Goal: Task Accomplishment & Management: Complete application form

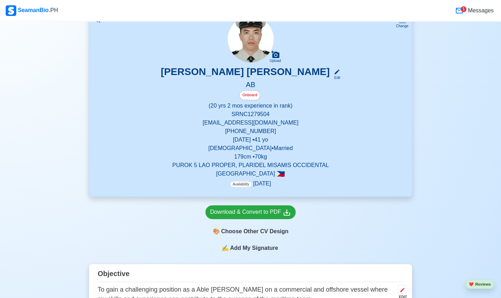
scroll to position [60, 0]
click at [334, 75] on icon at bounding box center [337, 72] width 6 height 6
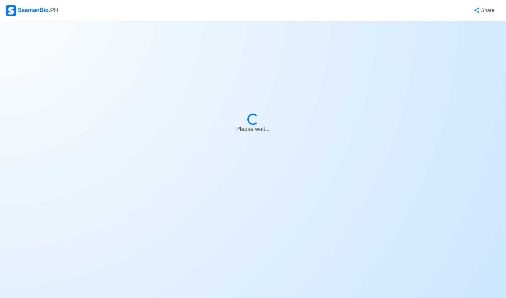
select select "Onboard"
select select "Visible for Hiring"
select select "Married"
select select "Male"
select select "PH"
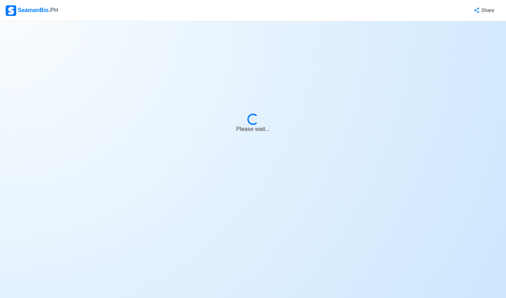
select select "20"
select select "2"
select select "1761926400000"
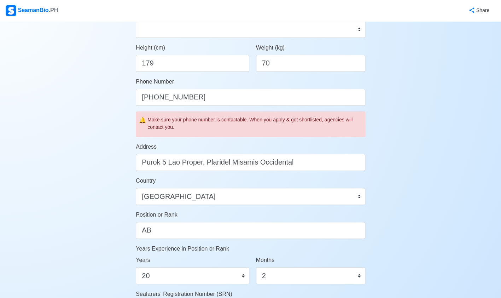
scroll to position [384, 0]
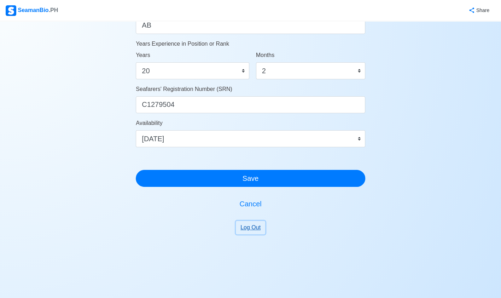
click at [256, 226] on button "Log Out" at bounding box center [250, 227] width 29 height 13
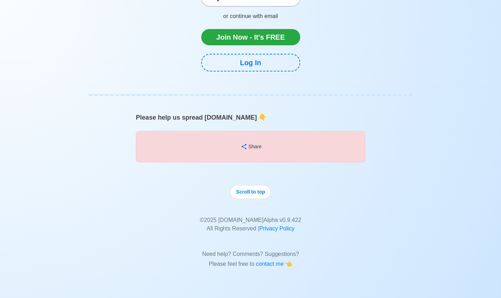
scroll to position [5804, 0]
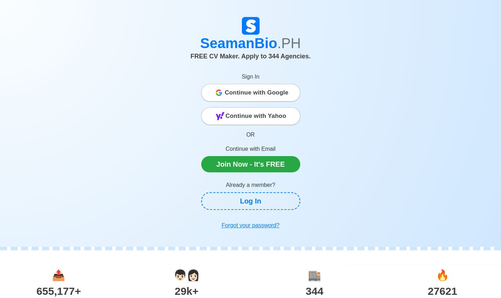
click at [241, 113] on span "Continue with Yahoo" at bounding box center [256, 116] width 61 height 14
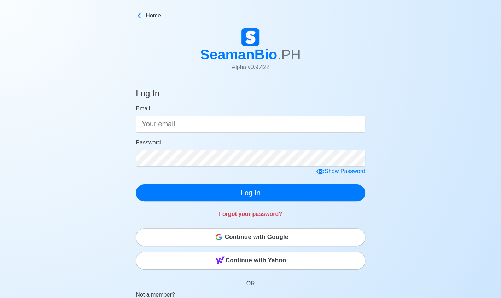
click at [206, 238] on div "Continue with Google" at bounding box center [250, 237] width 229 height 14
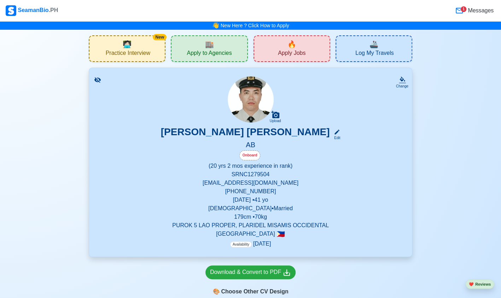
click at [262, 183] on p "markwatin.984@gmail.com" at bounding box center [251, 183] width 306 height 8
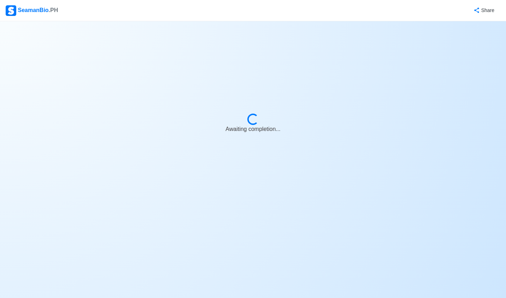
select select "Onboard"
select select "Visible for Hiring"
select select "Married"
select select "Male"
select select "PH"
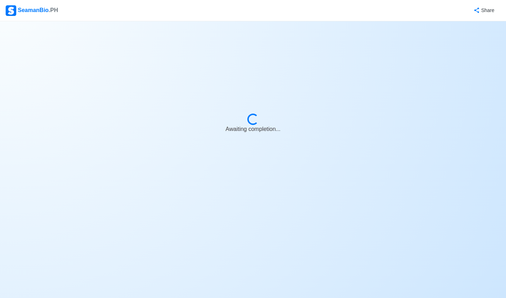
select select "20"
select select "2"
select select "1761926400000"
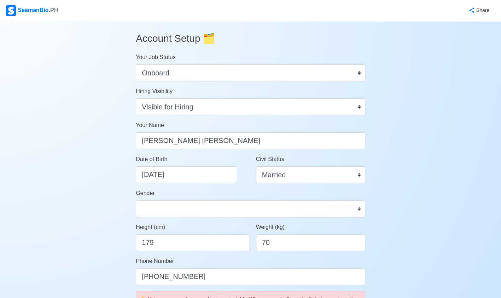
click at [214, 37] on span "🗂️" at bounding box center [209, 38] width 12 height 11
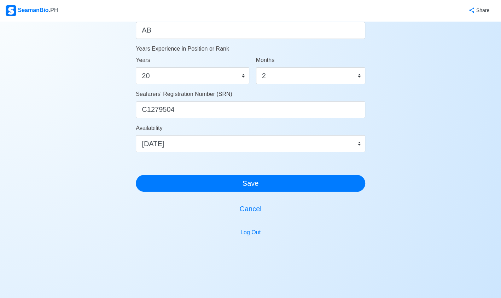
scroll to position [384, 0]
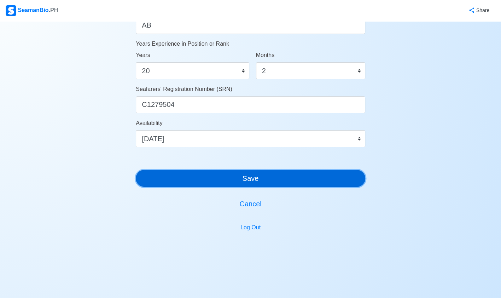
click at [271, 179] on button "Save" at bounding box center [250, 178] width 229 height 17
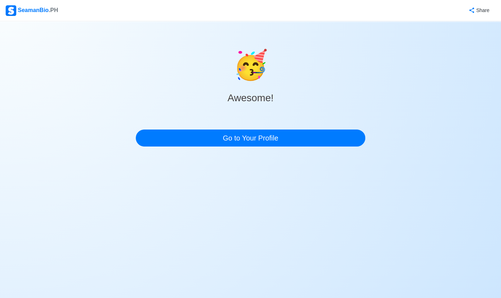
scroll to position [0, 0]
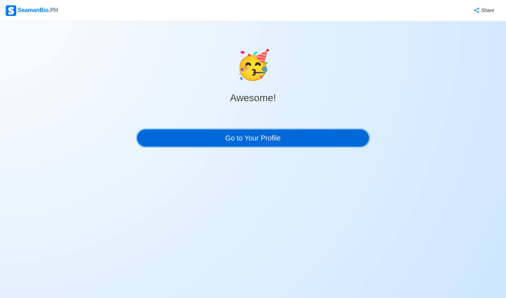
click at [276, 146] on link "Go to Your Profile" at bounding box center [253, 137] width 232 height 17
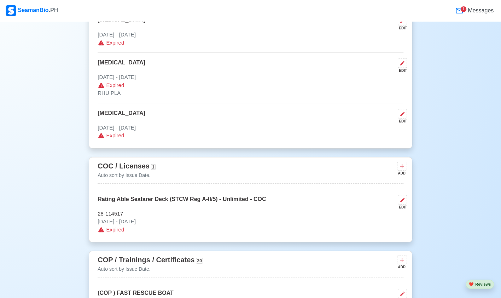
scroll to position [959, 0]
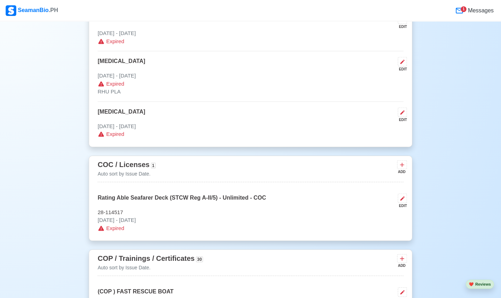
drag, startPoint x: 276, startPoint y: 146, endPoint x: 477, endPoint y: 148, distance: 200.1
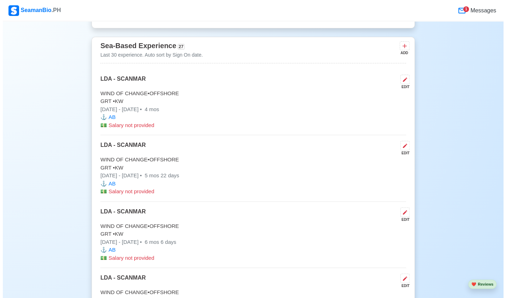
scroll to position [2799, 0]
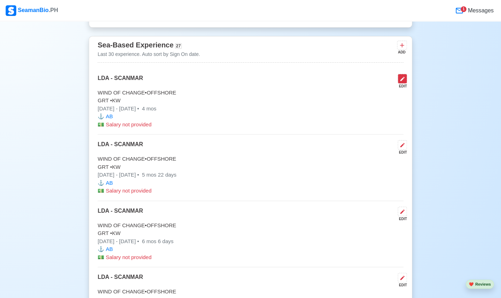
click at [403, 77] on icon at bounding box center [402, 79] width 4 height 4
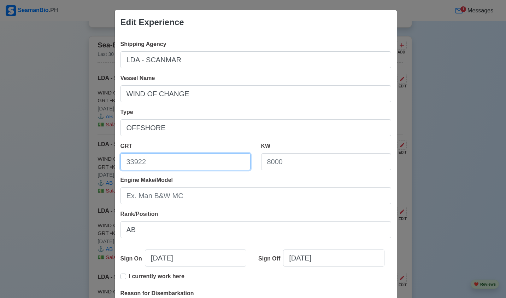
click at [200, 161] on input "GRT" at bounding box center [186, 161] width 130 height 17
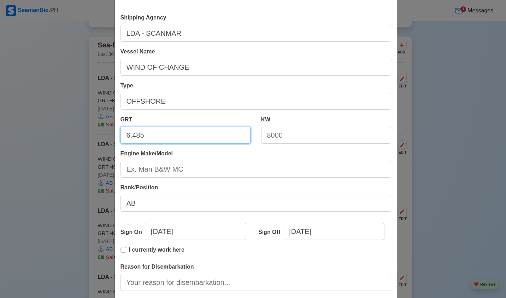
type input "6,485"
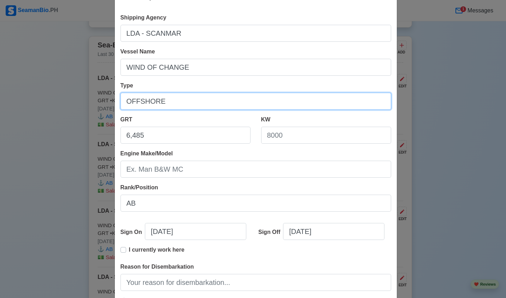
click at [183, 97] on input "OFFSHORE" at bounding box center [256, 101] width 271 height 17
type input "O"
type input "SERVICE OPERATION VESSEL -DP2"
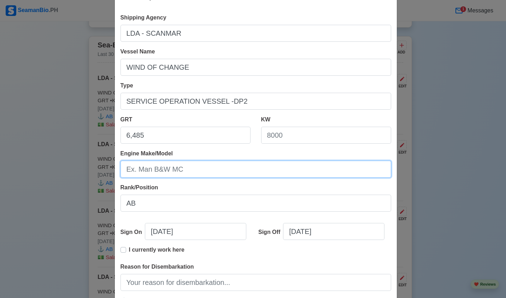
click at [187, 172] on input "Engine Make/Model" at bounding box center [256, 169] width 271 height 17
click at [184, 169] on input "Engine Make/Model" at bounding box center [256, 169] width 271 height 17
type input "VESTAS V90-2.0MW"
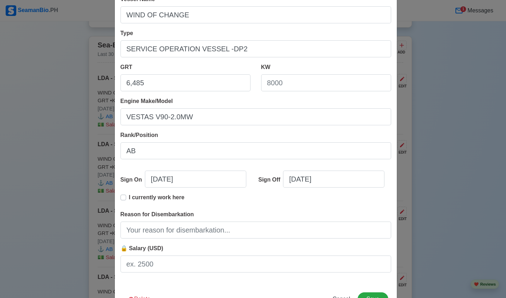
scroll to position [80, 0]
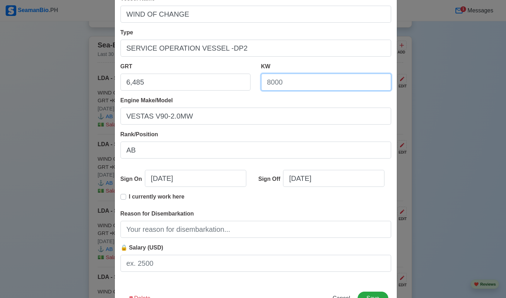
click at [286, 81] on input "KW" at bounding box center [326, 82] width 130 height 17
type input "0"
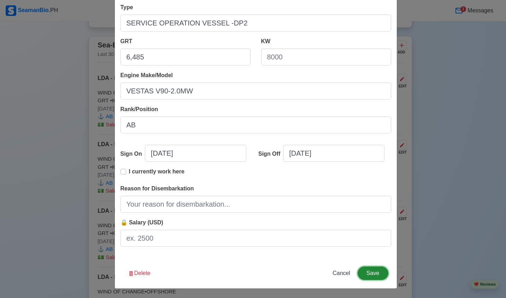
click at [371, 273] on button "Save" at bounding box center [373, 272] width 30 height 13
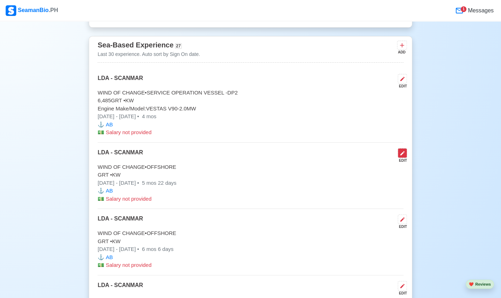
click at [405, 150] on icon at bounding box center [403, 153] width 6 height 6
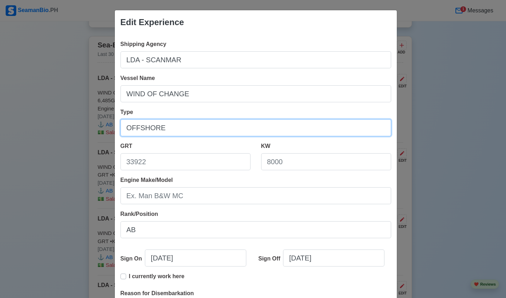
click at [210, 126] on input "OFFSHORE" at bounding box center [256, 127] width 271 height 17
type input "O"
click at [210, 127] on input "Type" at bounding box center [256, 127] width 271 height 17
type input "SERVICE OPERATION VESSEL -DP2"
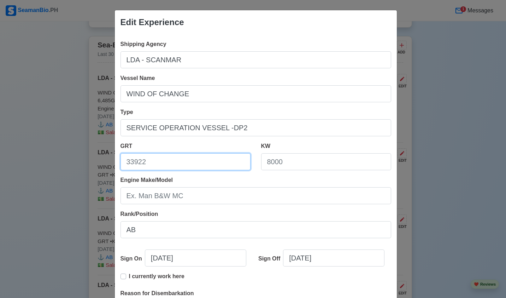
click at [177, 164] on input "GRT" at bounding box center [186, 161] width 130 height 17
type input "6,485"
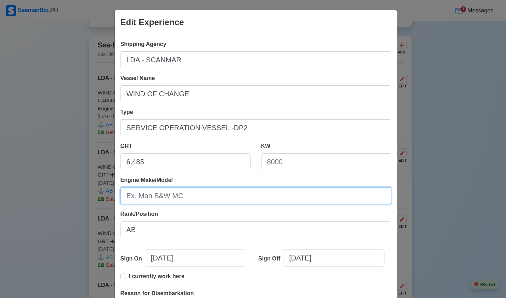
click at [187, 194] on input "Engine Make/Model" at bounding box center [256, 195] width 271 height 17
type input "VESTAS V90-2.0MW"
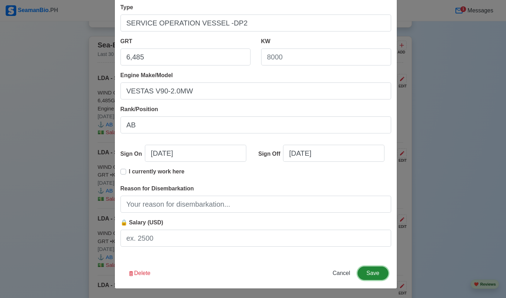
click at [369, 271] on button "Save" at bounding box center [373, 272] width 30 height 13
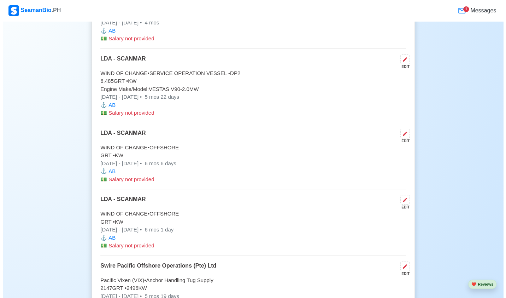
scroll to position [2896, 0]
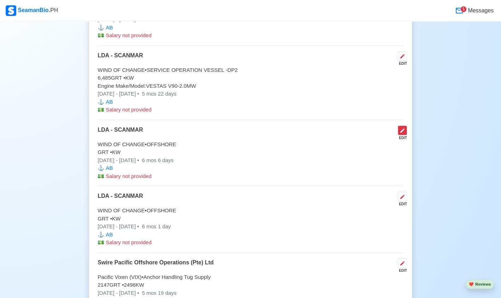
click at [402, 128] on icon at bounding box center [403, 131] width 6 height 6
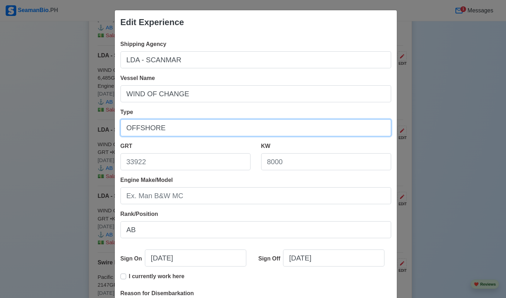
click at [215, 133] on input "OFFSHORE" at bounding box center [256, 127] width 271 height 17
type input "O"
click at [187, 128] on input "Type" at bounding box center [256, 127] width 271 height 17
type input "SERVICE OPERATION VESSEL -DP2"
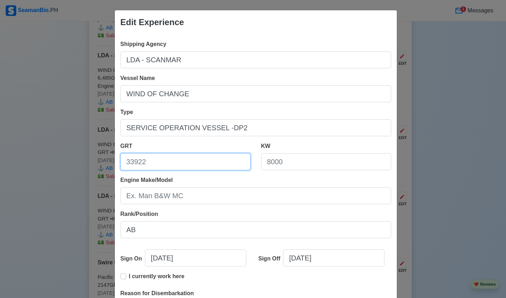
click at [177, 163] on input "GRT" at bounding box center [186, 161] width 130 height 17
type input "6,485"
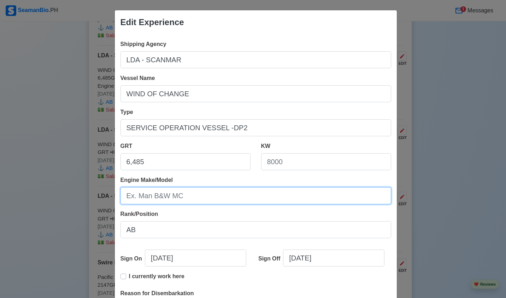
click at [185, 191] on input "Engine Make/Model" at bounding box center [256, 195] width 271 height 17
type input "VESTAS V90-2.0MW"
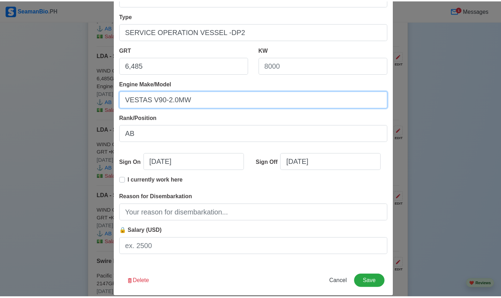
scroll to position [105, 0]
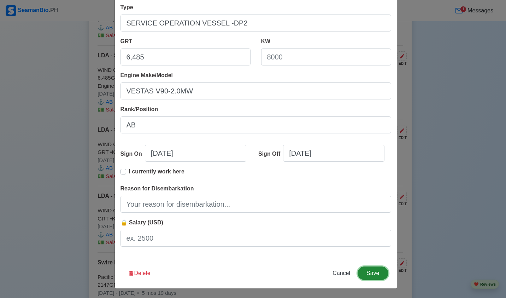
click at [366, 273] on button "Save" at bounding box center [373, 272] width 30 height 13
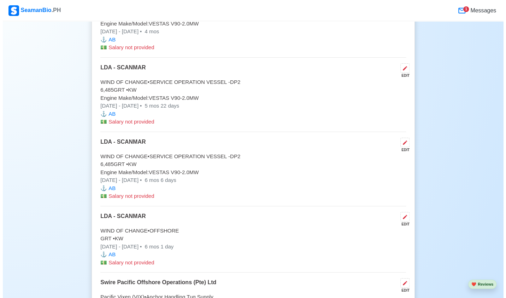
scroll to position [2917, 0]
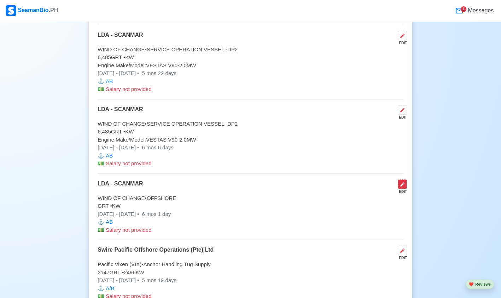
click at [404, 181] on icon at bounding box center [403, 184] width 6 height 6
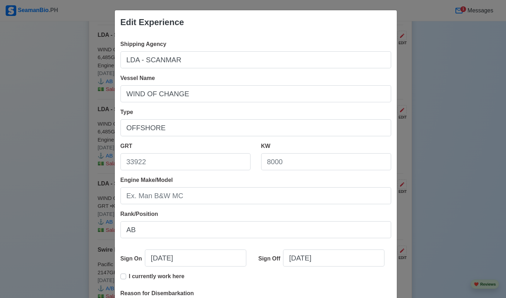
click at [219, 136] on div "Shipping Agency LDA - SCANMAR Vessel Name WIND OF CHANGE Type OFFSHORE GRT KW E…" at bounding box center [256, 198] width 282 height 328
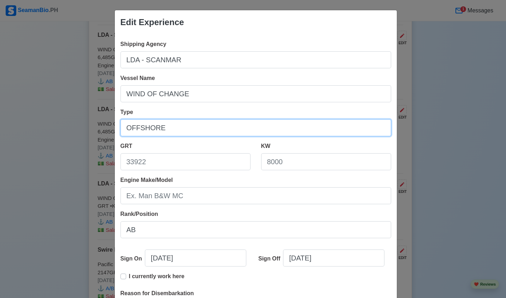
click at [193, 132] on input "OFFSHORE" at bounding box center [256, 127] width 271 height 17
type input "O"
click at [175, 121] on input "Type" at bounding box center [256, 127] width 271 height 17
type input "SERVICE OPERATION VESSEL -DP2"
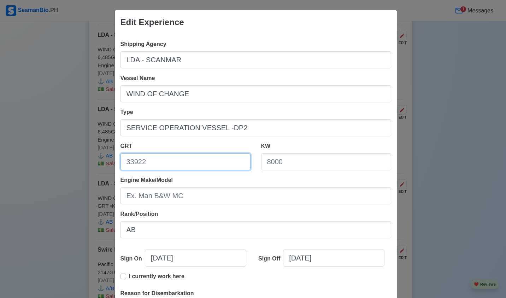
click at [158, 163] on input "GRT" at bounding box center [186, 161] width 130 height 17
type input "6,485"
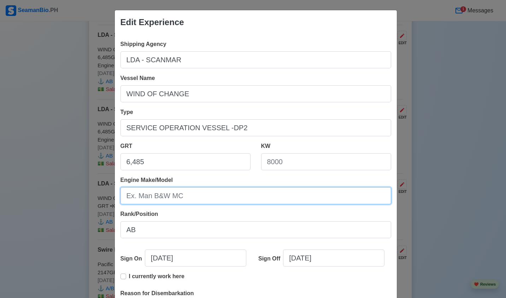
click at [184, 202] on input "Engine Make/Model" at bounding box center [256, 195] width 271 height 17
type input "VESTAS V90-2.0MW"
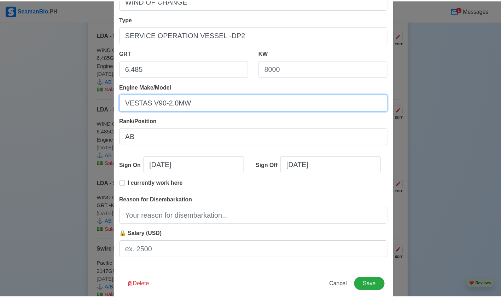
scroll to position [105, 0]
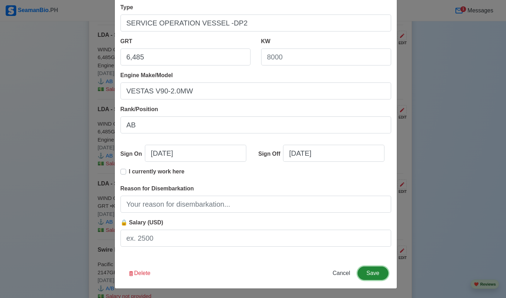
click at [369, 273] on button "Save" at bounding box center [373, 272] width 30 height 13
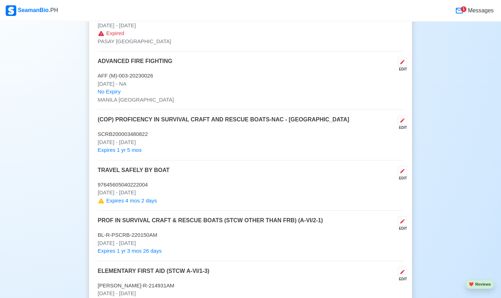
scroll to position [1639, 0]
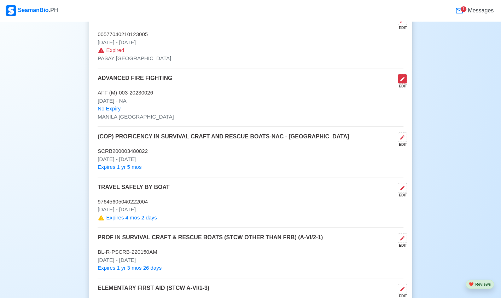
click at [402, 74] on button at bounding box center [402, 79] width 9 height 10
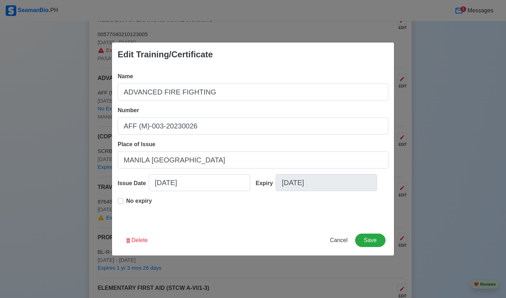
click at [126, 199] on label "No expiry" at bounding box center [139, 204] width 26 height 14
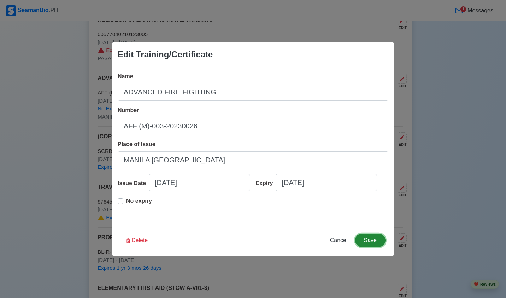
click at [370, 238] on button "Save" at bounding box center [370, 239] width 30 height 13
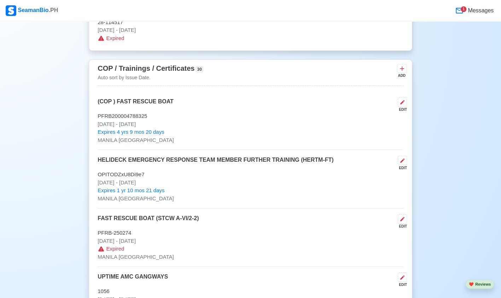
scroll to position [1149, 0]
click at [303, 128] on p "Expires 4 yrs 9 mos 20 days" at bounding box center [251, 132] width 306 height 8
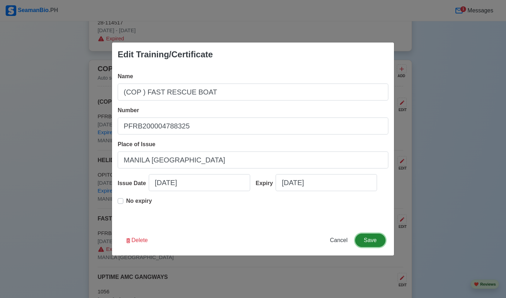
click at [373, 237] on button "Save" at bounding box center [370, 239] width 30 height 13
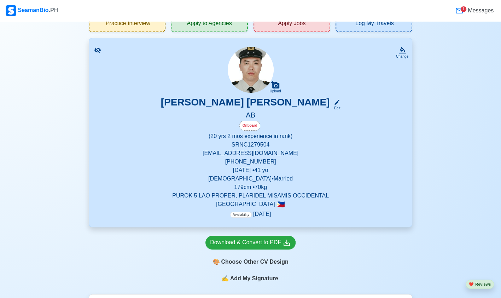
scroll to position [29, 0]
click at [270, 264] on div "🎨 Choose Other CV Design" at bounding box center [250, 261] width 90 height 13
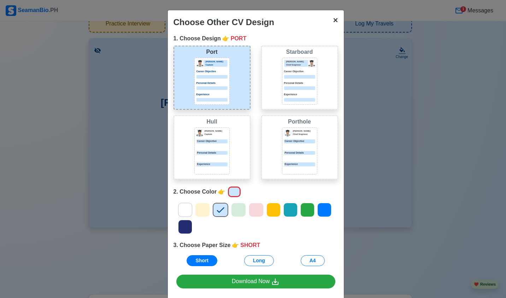
click at [333, 22] on span "×" at bounding box center [335, 20] width 5 height 10
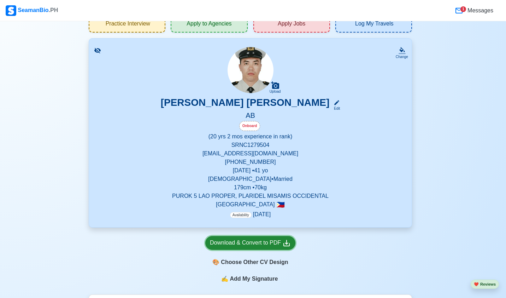
click at [273, 243] on div "Download & Convert to PDF" at bounding box center [250, 242] width 81 height 9
